Goal: Navigation & Orientation: Find specific page/section

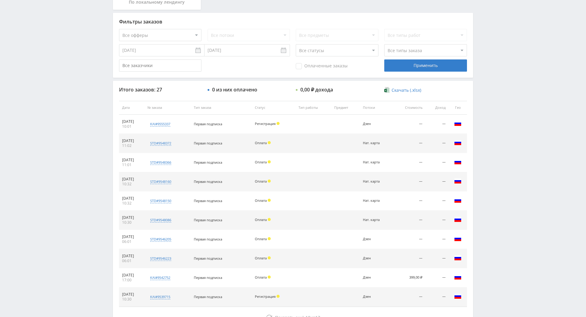
drag, startPoint x: 505, startPoint y: 209, endPoint x: 500, endPoint y: 253, distance: 43.6
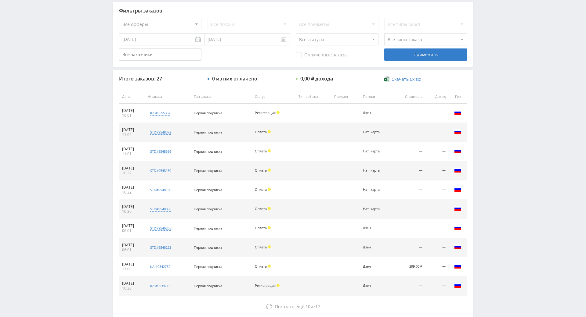
scroll to position [146, 0]
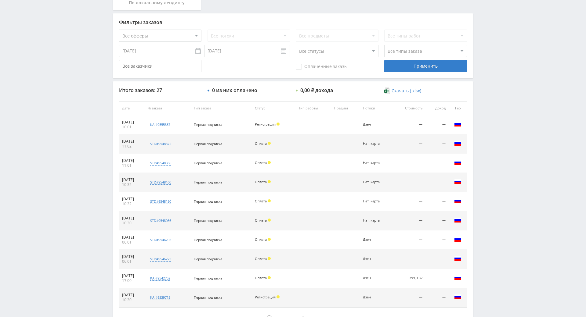
drag, startPoint x: 504, startPoint y: 214, endPoint x: 500, endPoint y: 196, distance: 19.2
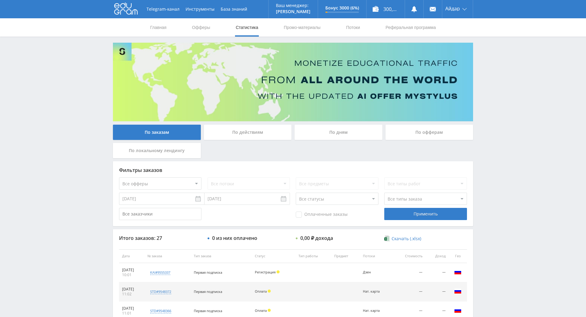
click at [511, 115] on div "Telegram-канал Инструменты База знаний Ваш менеджер: [PERSON_NAME] Online @edug…" at bounding box center [293, 256] width 586 height 512
click at [502, 117] on div "Telegram-канал Инструменты База знаний Ваш менеджер: [PERSON_NAME] Online @edug…" at bounding box center [293, 256] width 586 height 512
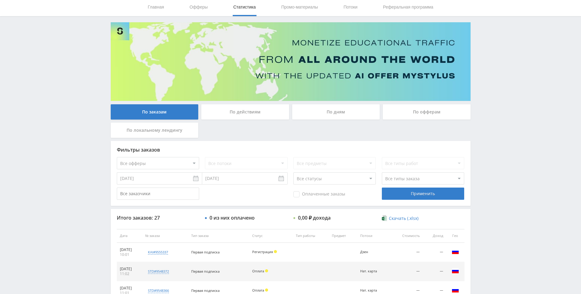
scroll to position [66, 0]
